Goal: Information Seeking & Learning: Learn about a topic

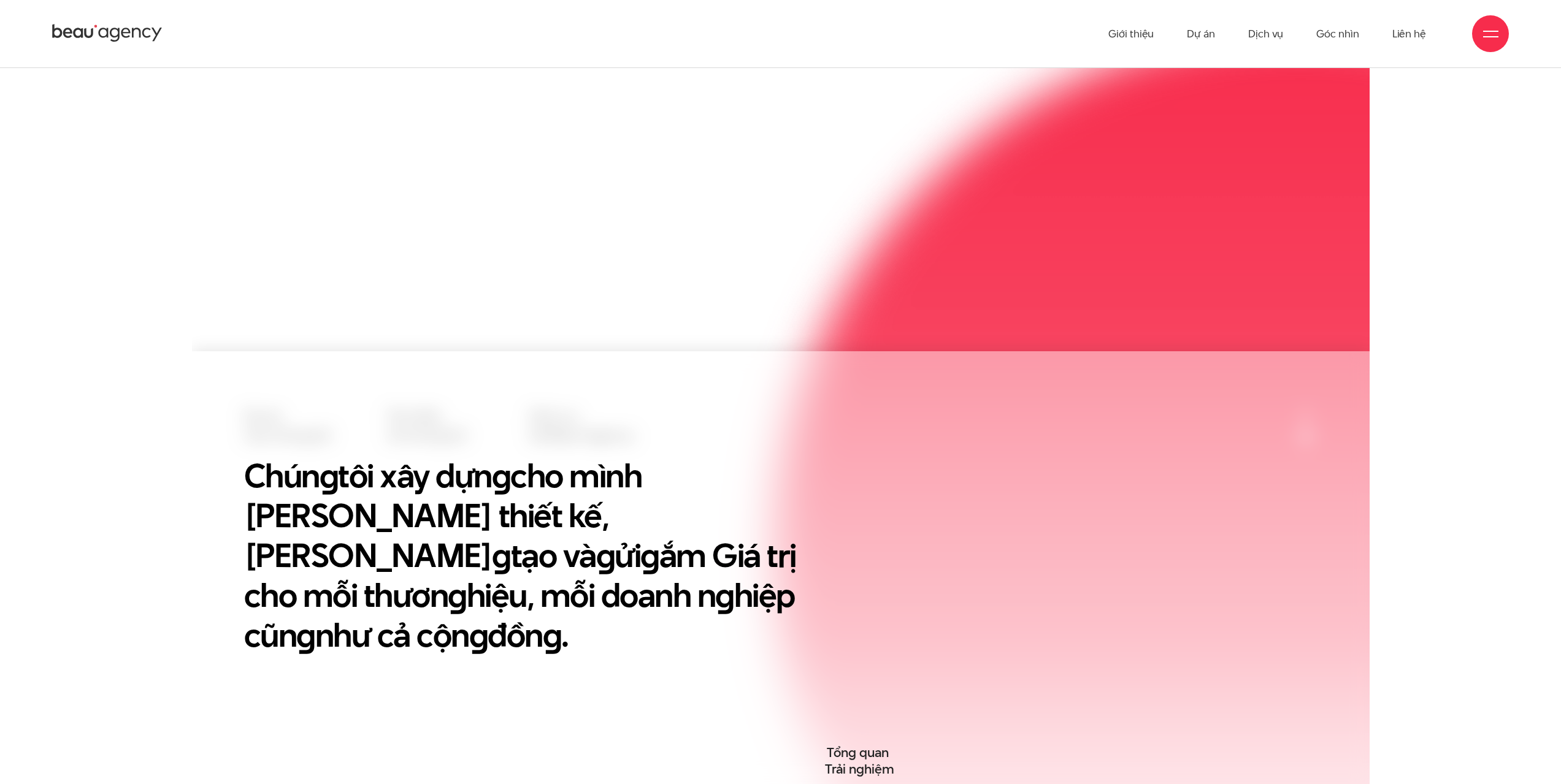
scroll to position [429, 0]
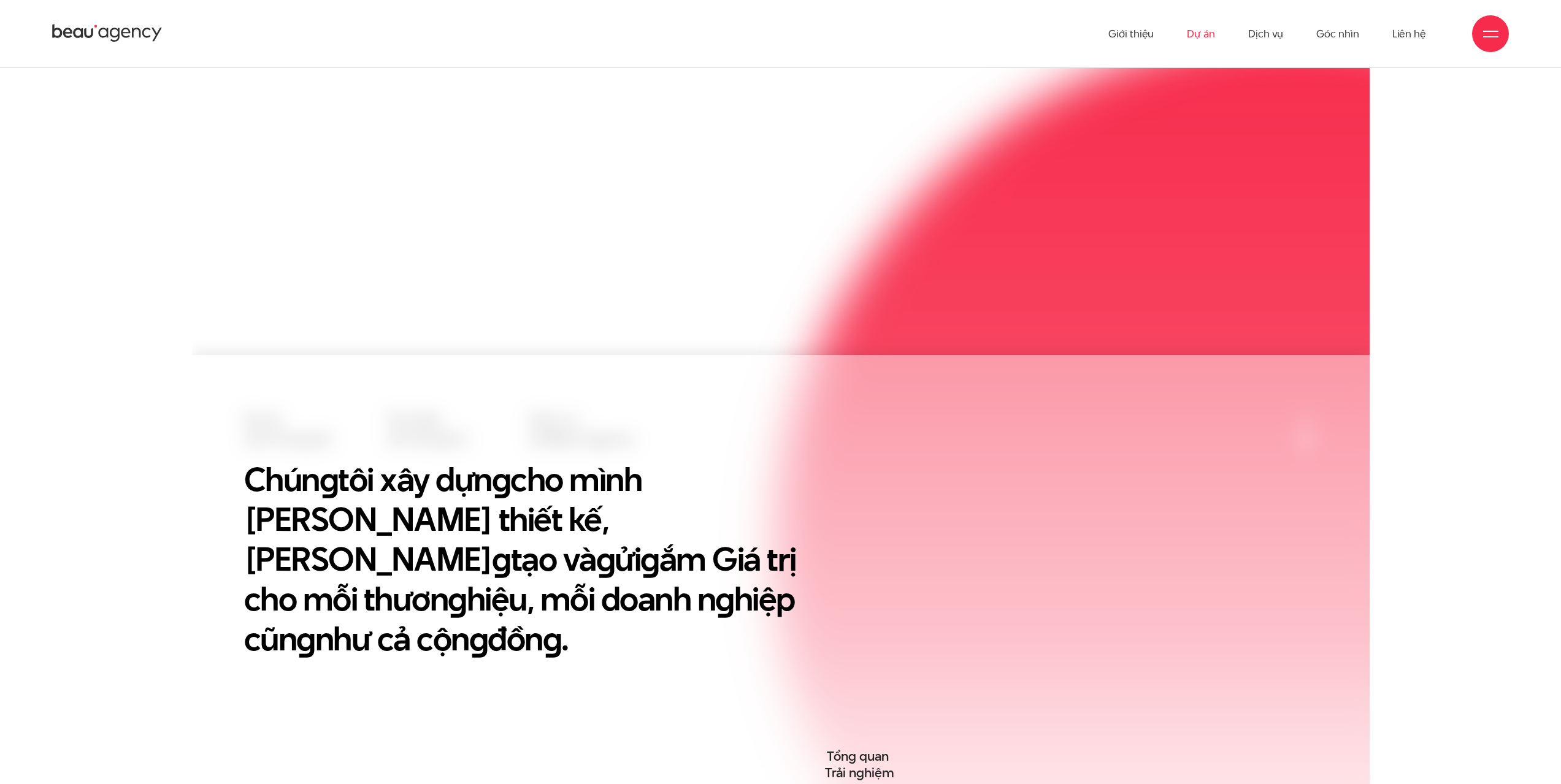
click at [1190, 35] on link "Dự án" at bounding box center [1200, 34] width 28 height 67
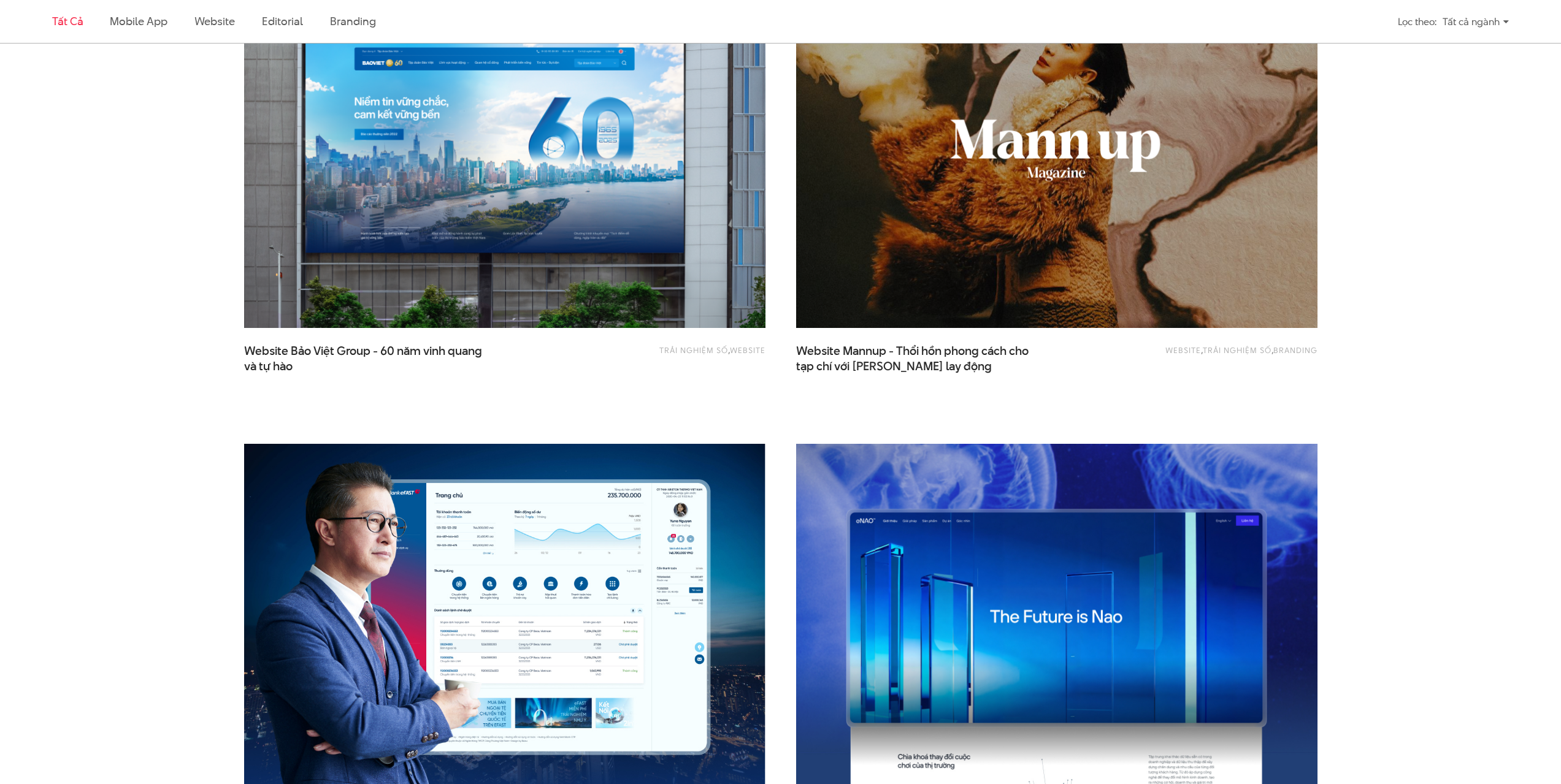
scroll to position [1655, 0]
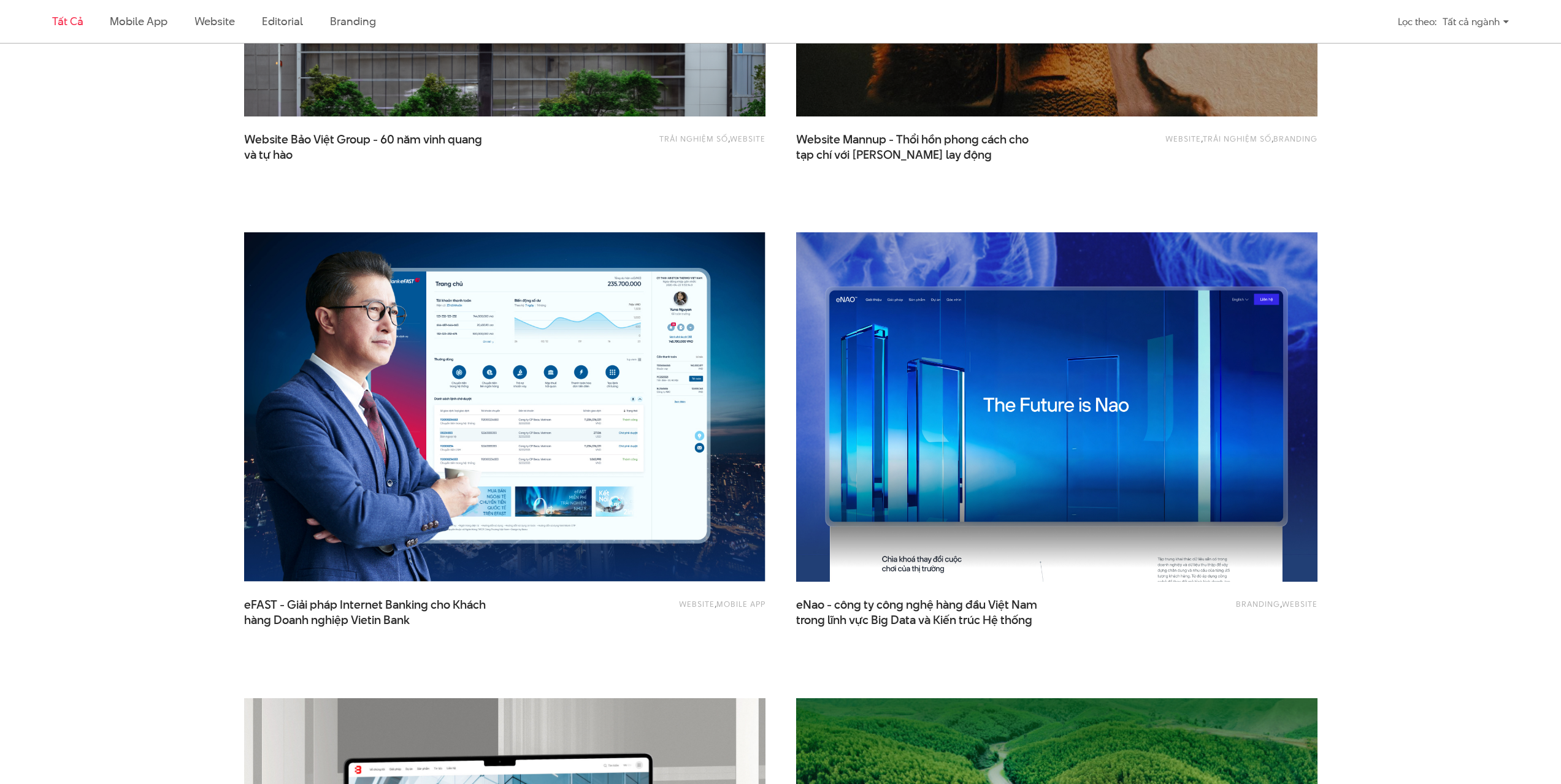
click at [957, 404] on img at bounding box center [1056, 407] width 573 height 383
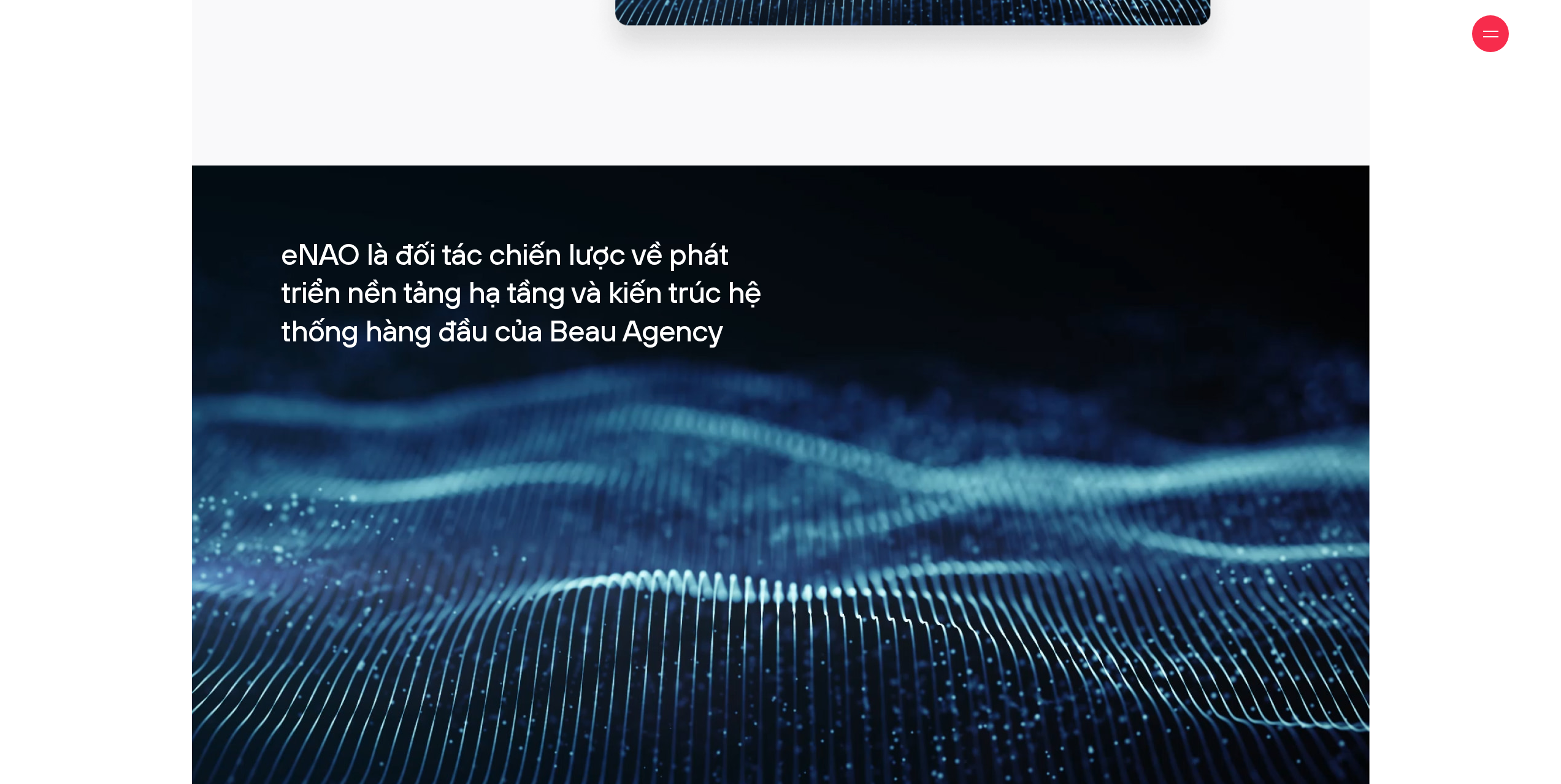
scroll to position [1778, 0]
drag, startPoint x: 307, startPoint y: 262, endPoint x: 351, endPoint y: 262, distance: 44.0
click at [351, 262] on h3 "eNAO là đối tác chiến lược về phát triển nền tảng hạ tầng và kiến trúc hệ thống…" at bounding box center [527, 294] width 492 height 115
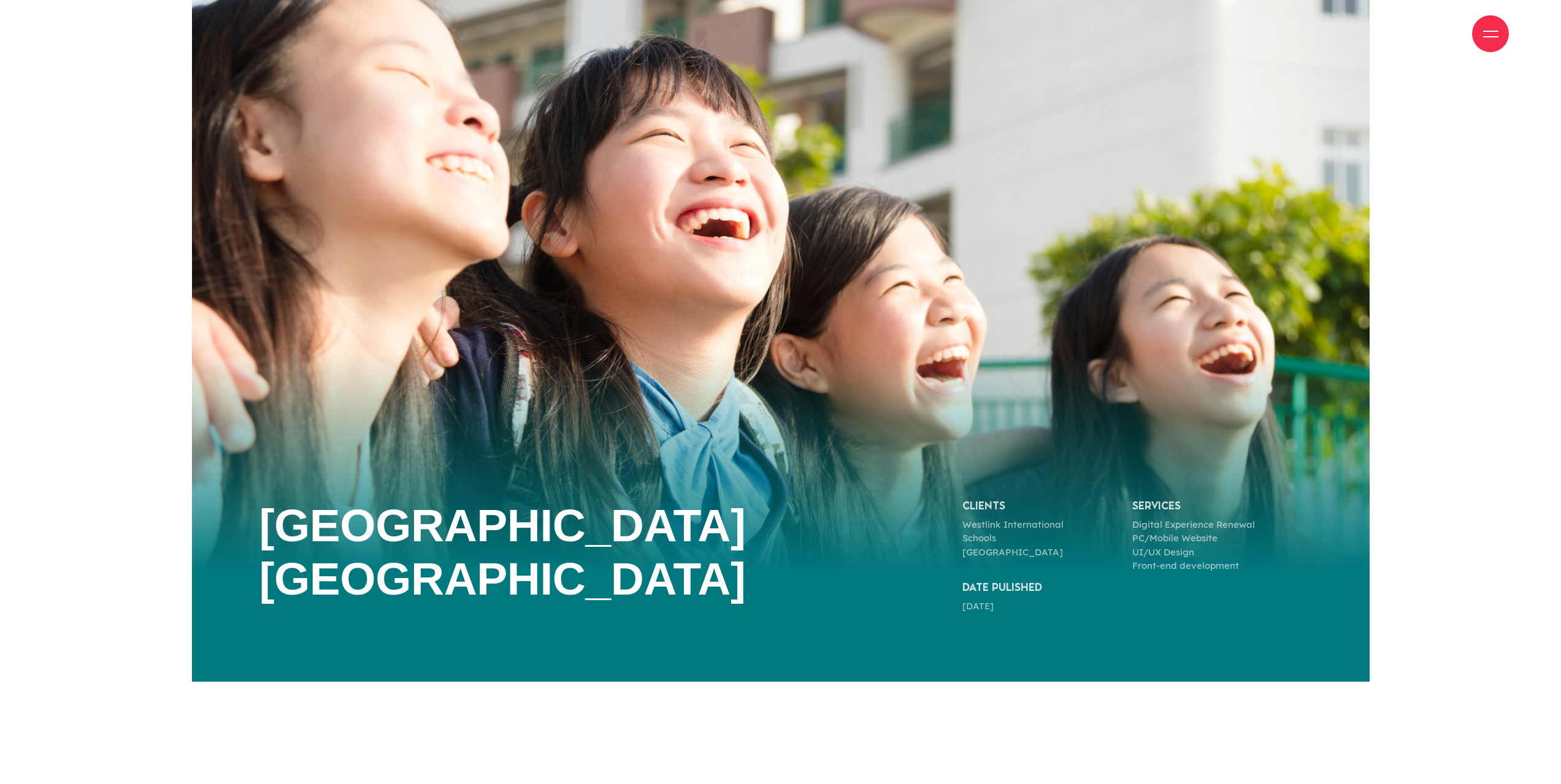
scroll to position [21418, 0]
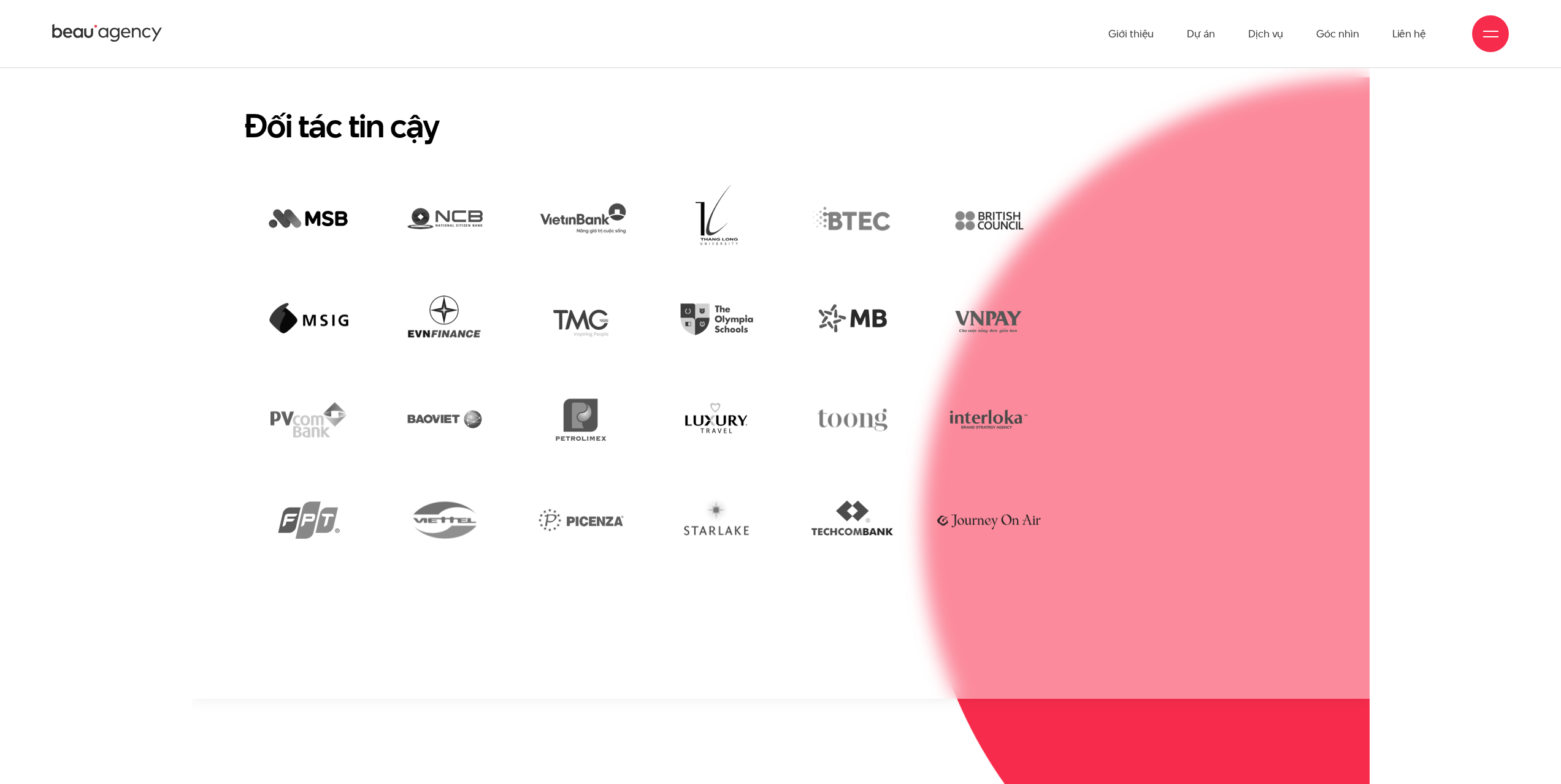
scroll to position [3218, 0]
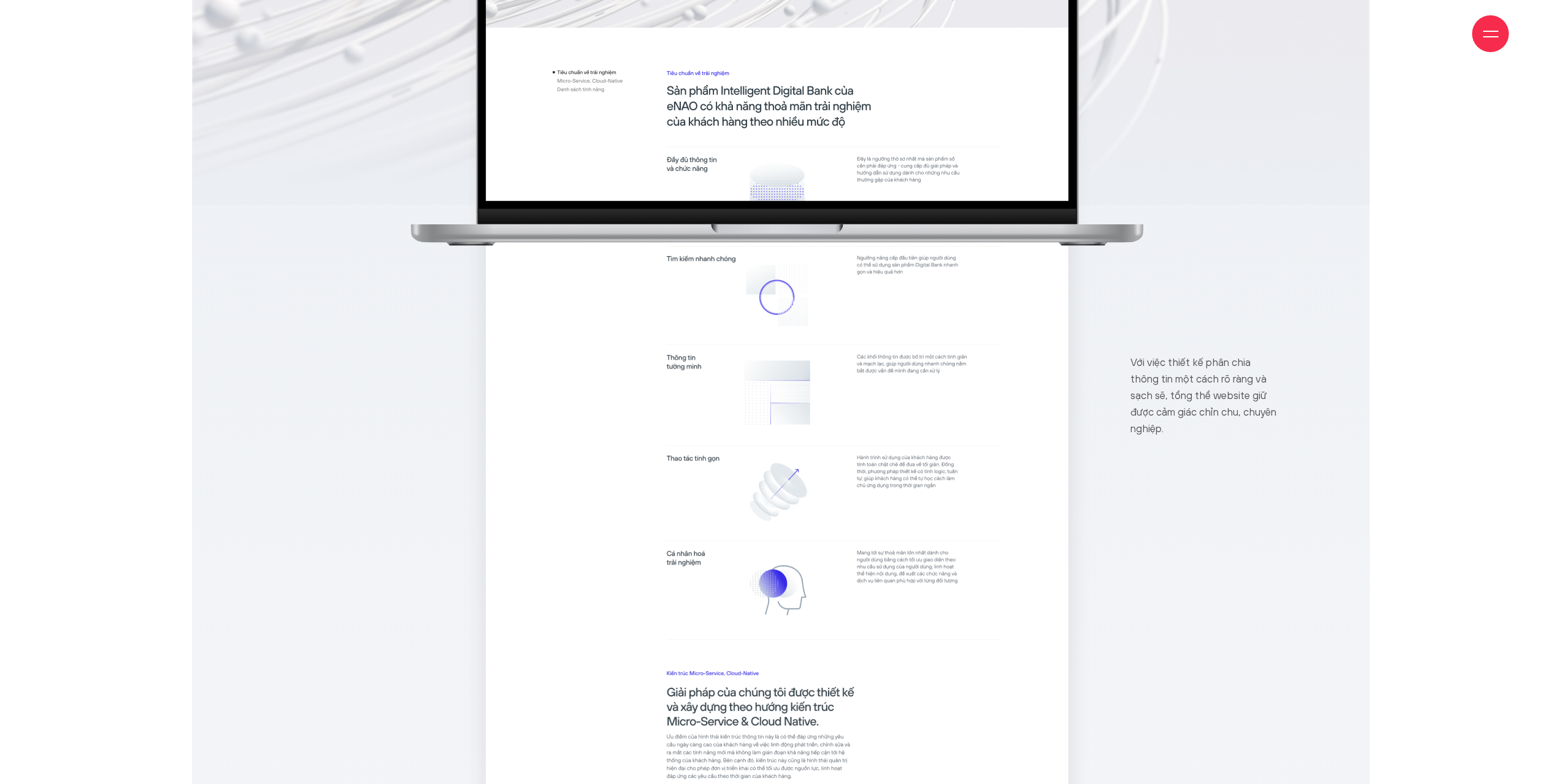
scroll to position [9316, 0]
